Goal: Find specific page/section: Locate item on page

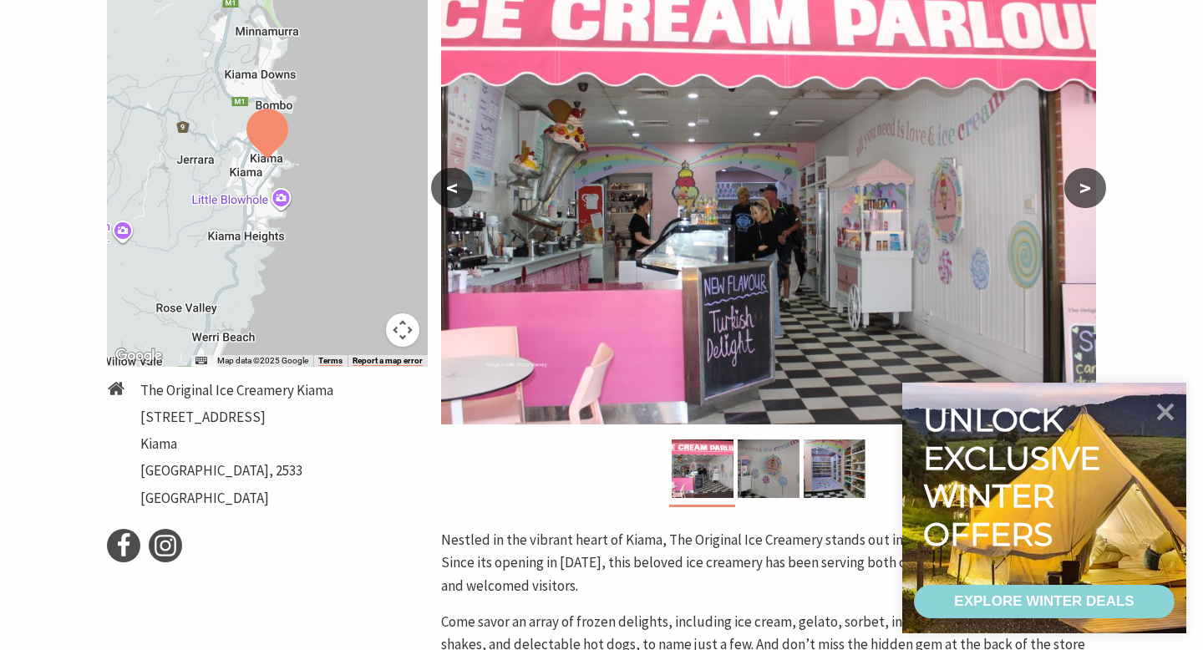
scroll to position [318, 0]
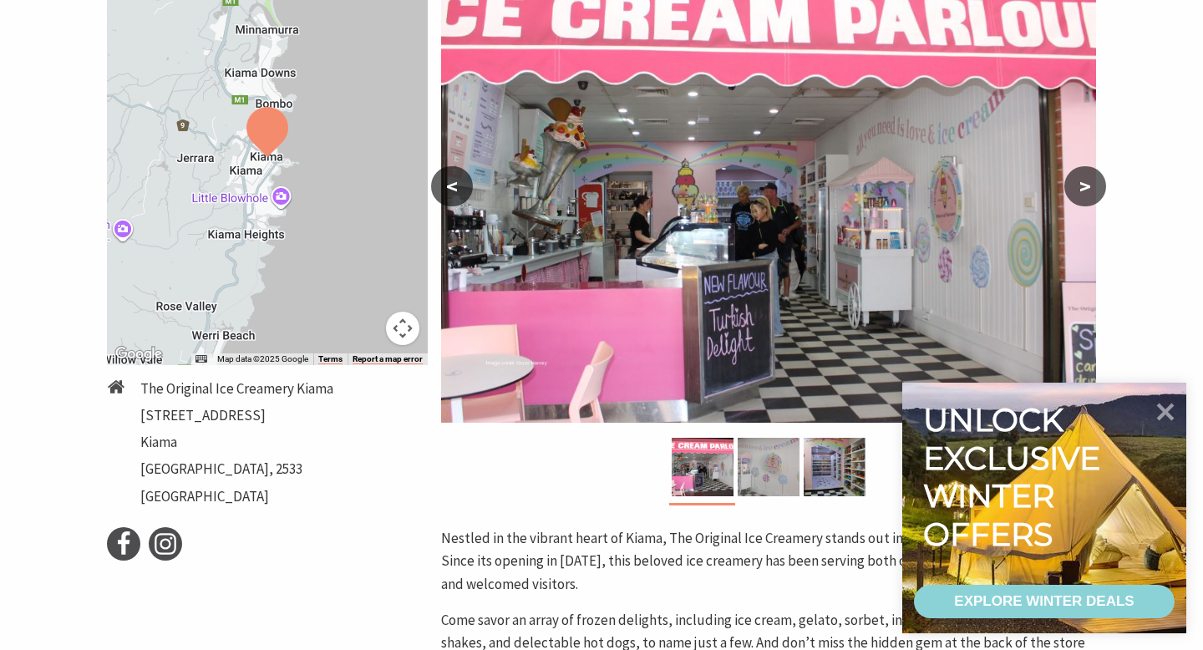
click at [773, 460] on img at bounding box center [769, 467] width 62 height 58
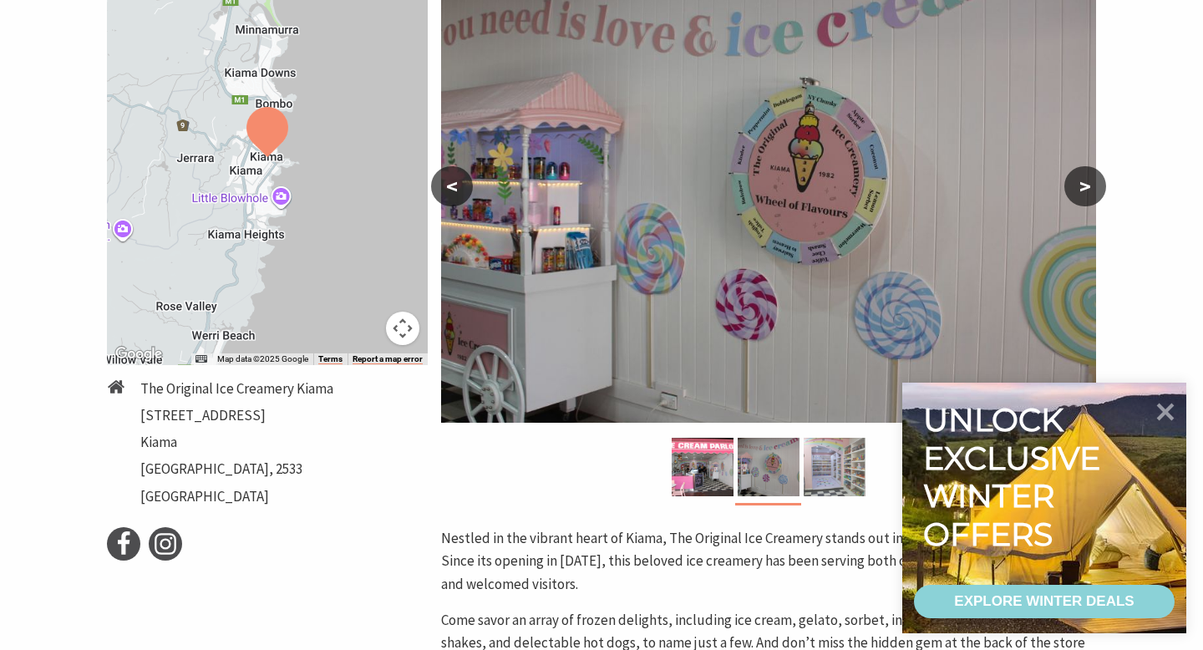
click at [825, 468] on img at bounding box center [835, 467] width 62 height 58
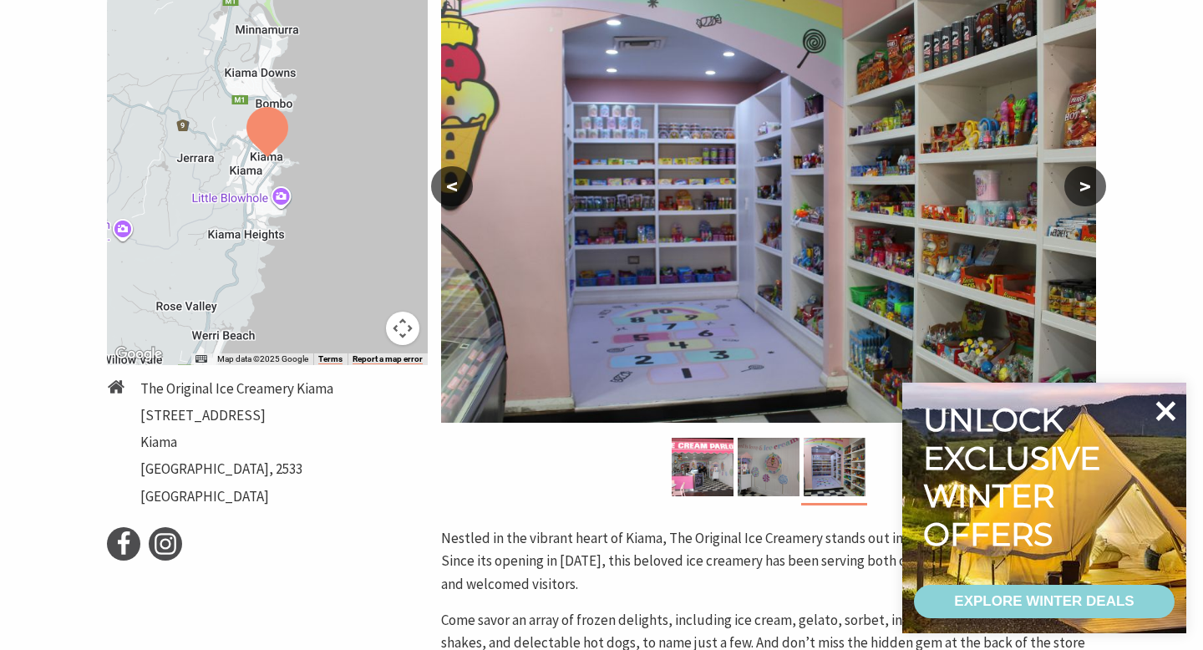
click at [1166, 409] on icon at bounding box center [1166, 411] width 20 height 20
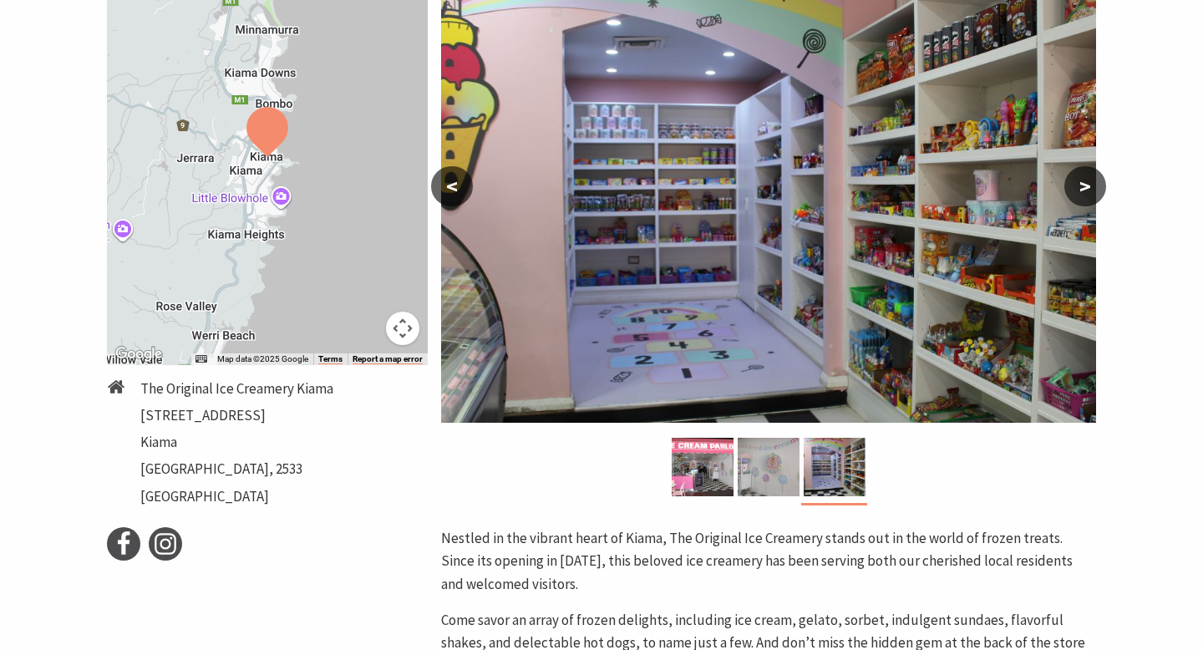
click at [761, 475] on img at bounding box center [769, 467] width 62 height 58
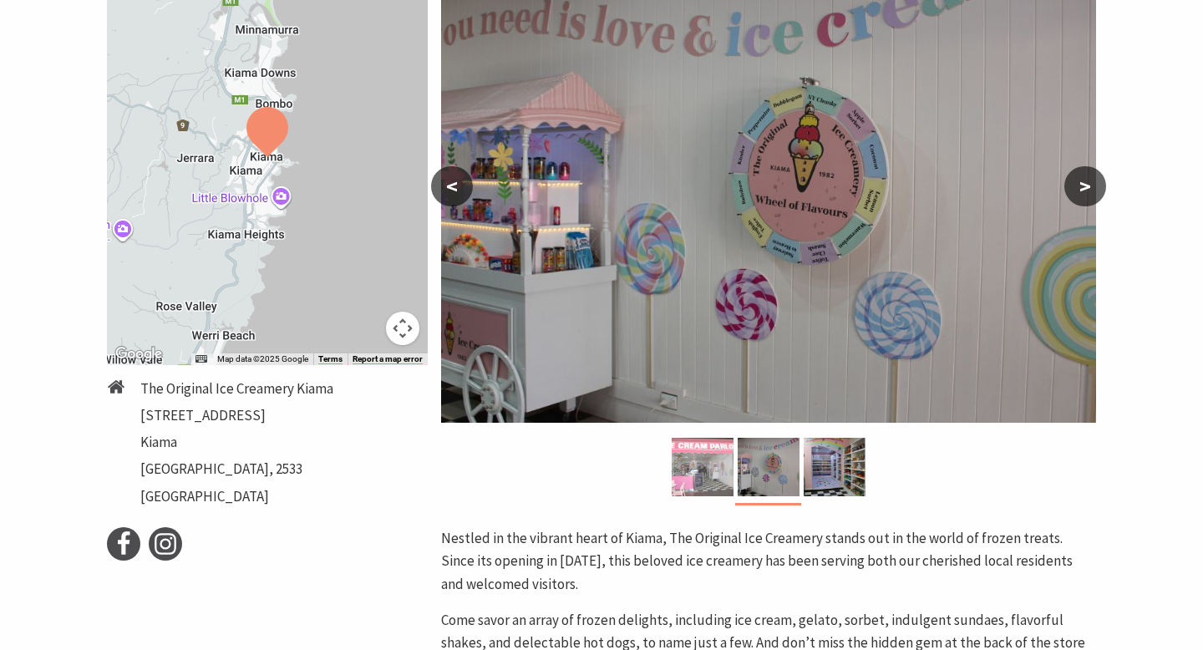
click at [706, 479] on img at bounding box center [703, 467] width 62 height 58
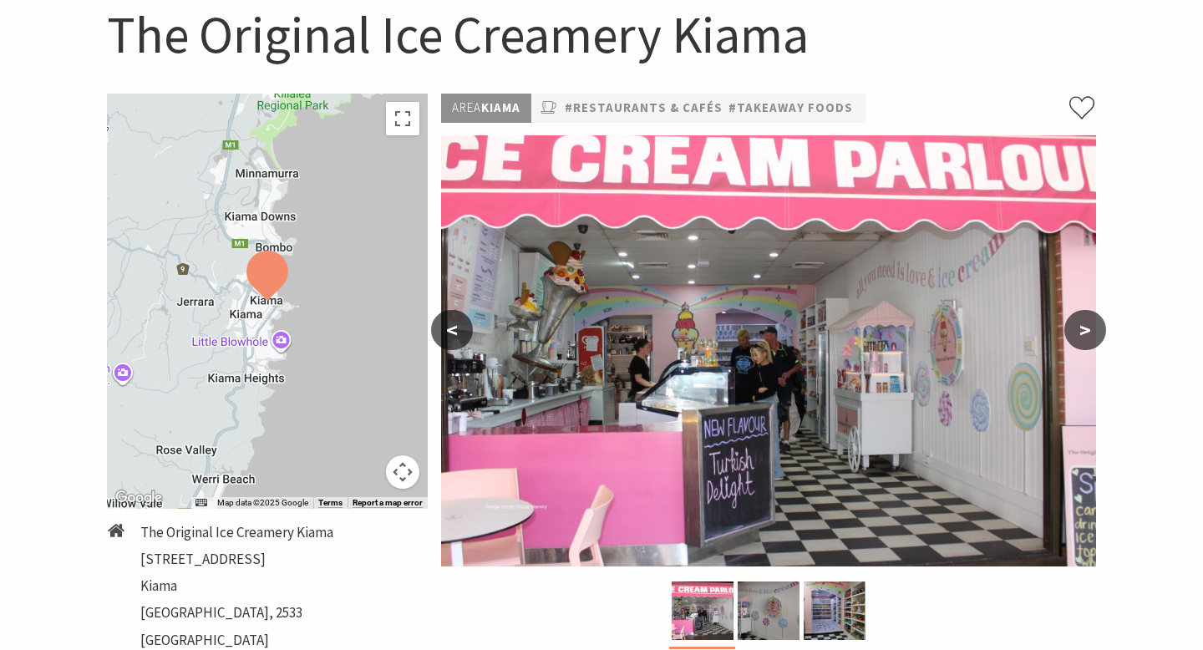
scroll to position [66, 0]
